Goal: Navigation & Orientation: Find specific page/section

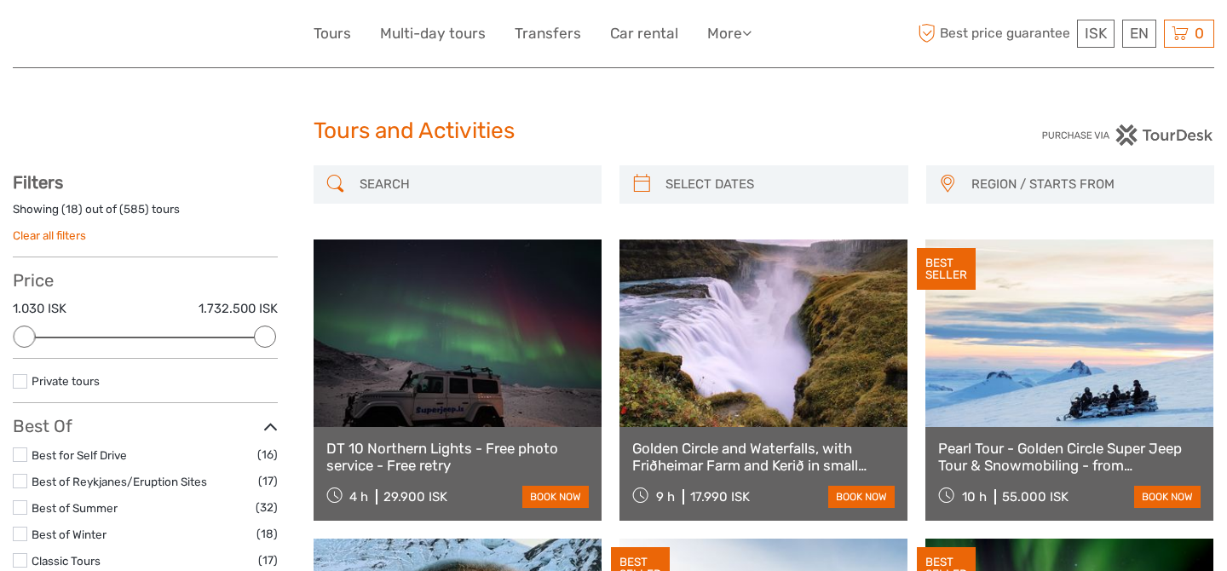
select select
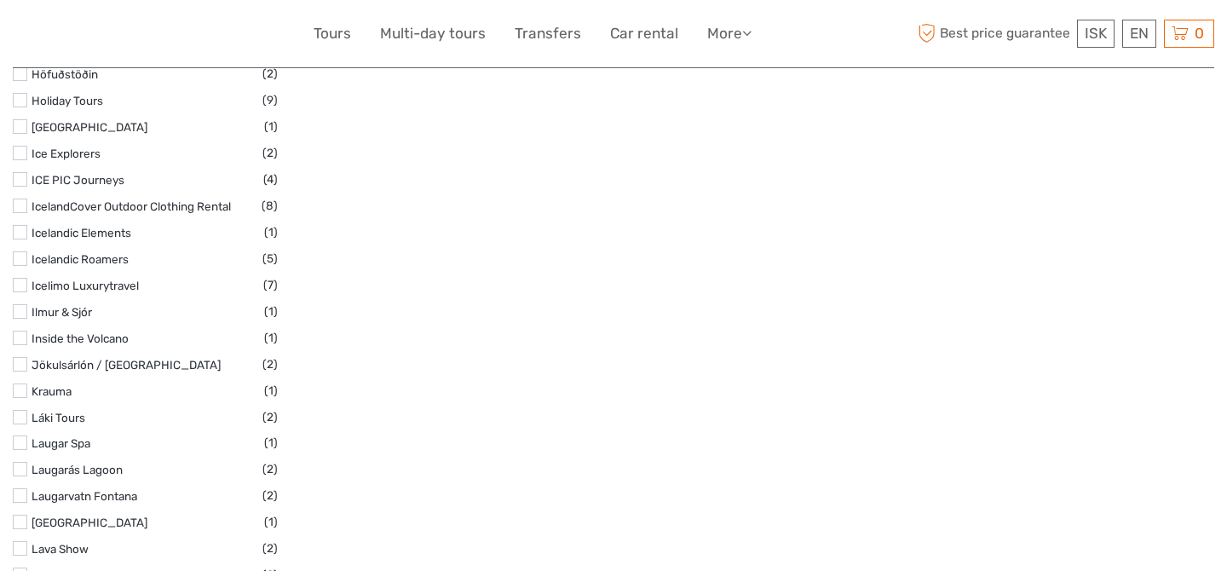
scroll to position [69, 0]
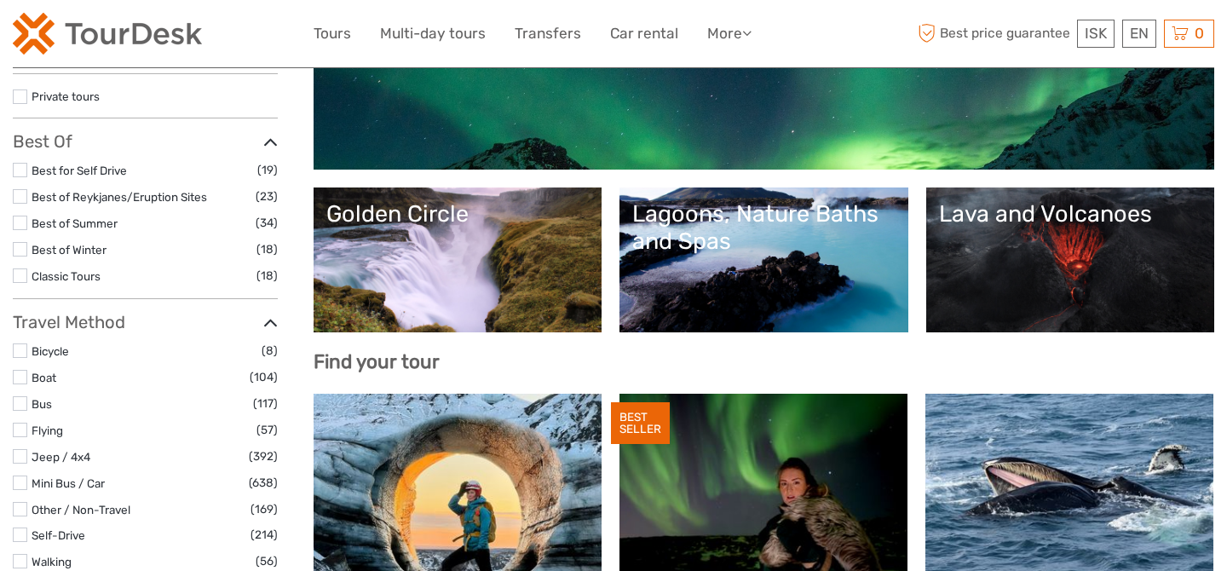
click at [431, 252] on link "Golden Circle" at bounding box center [457, 259] width 263 height 119
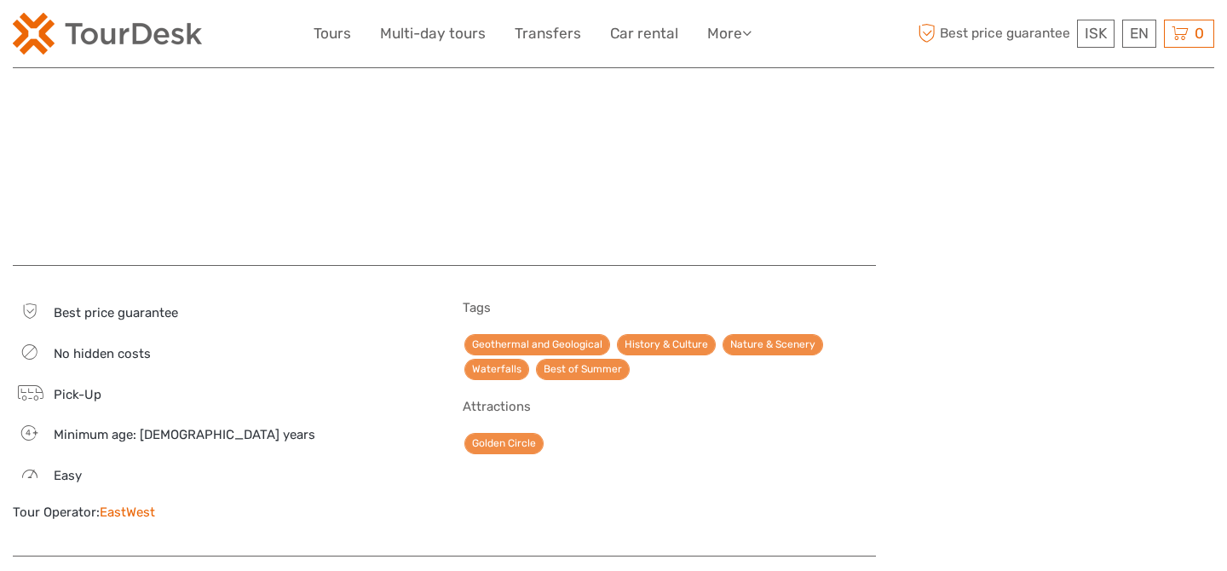
scroll to position [1692, 0]
